Goal: Transaction & Acquisition: Purchase product/service

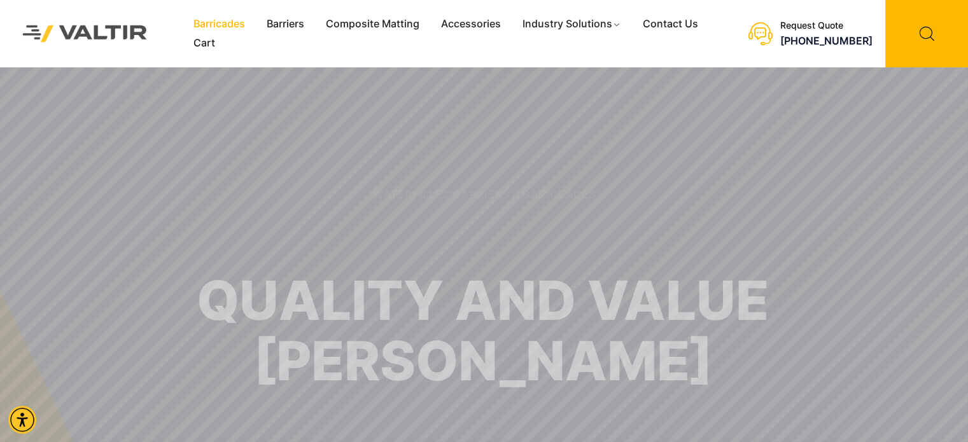
click at [229, 19] on link "Barricades" at bounding box center [219, 24] width 73 height 19
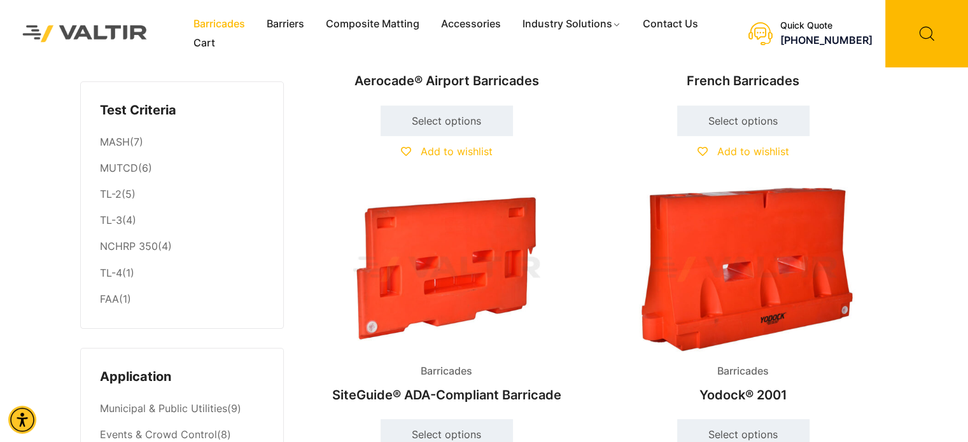
scroll to position [382, 0]
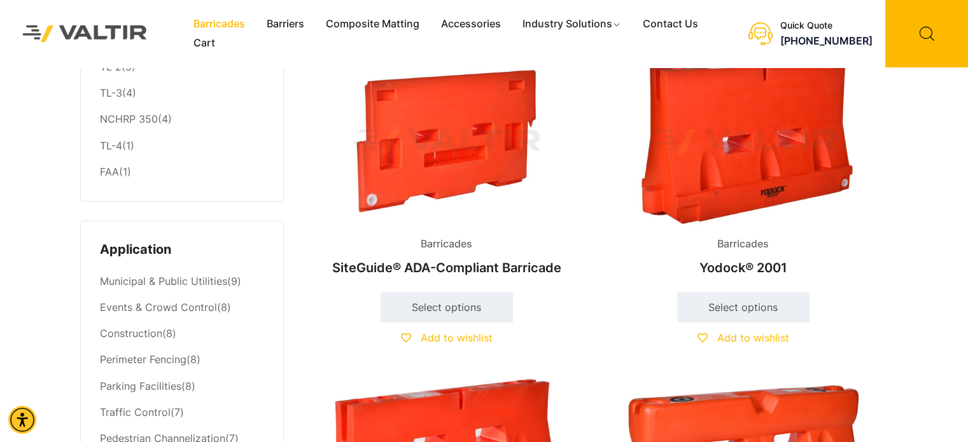
click at [738, 170] on img at bounding box center [743, 142] width 275 height 165
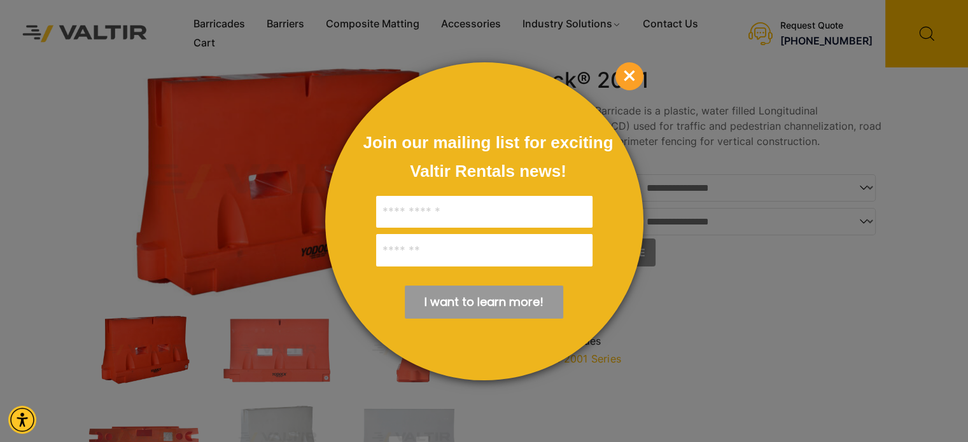
click at [633, 73] on span "×" at bounding box center [629, 76] width 28 height 28
